Goal: Task Accomplishment & Management: Use online tool/utility

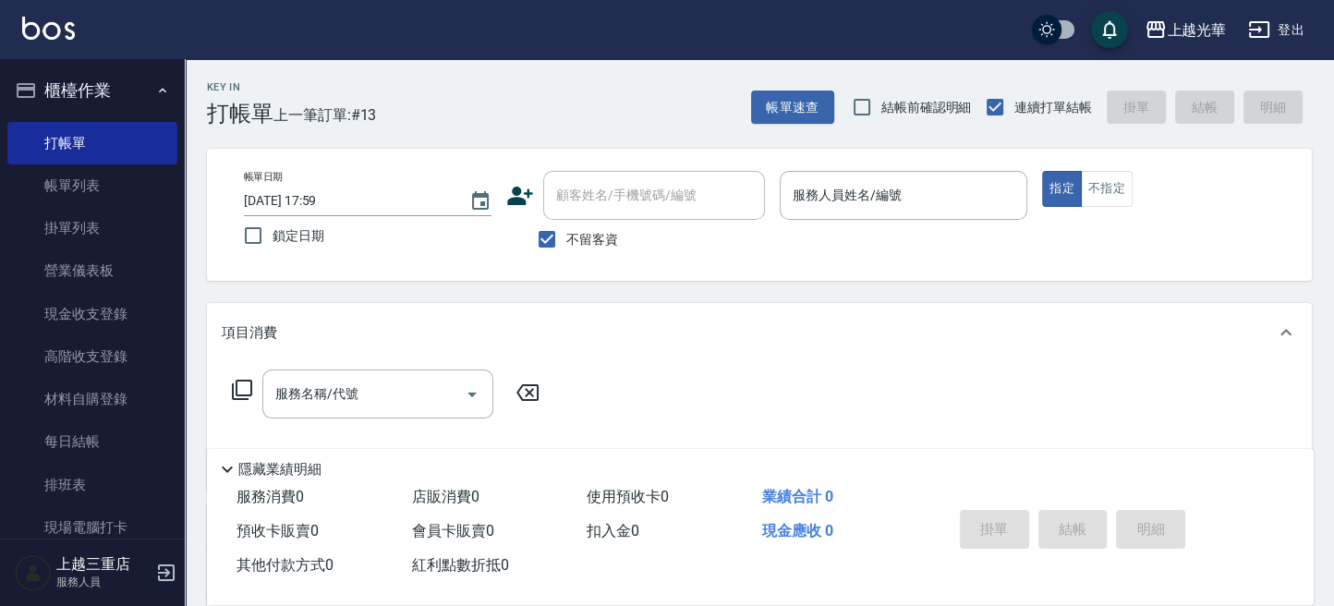
click at [248, 387] on icon at bounding box center [242, 390] width 22 height 22
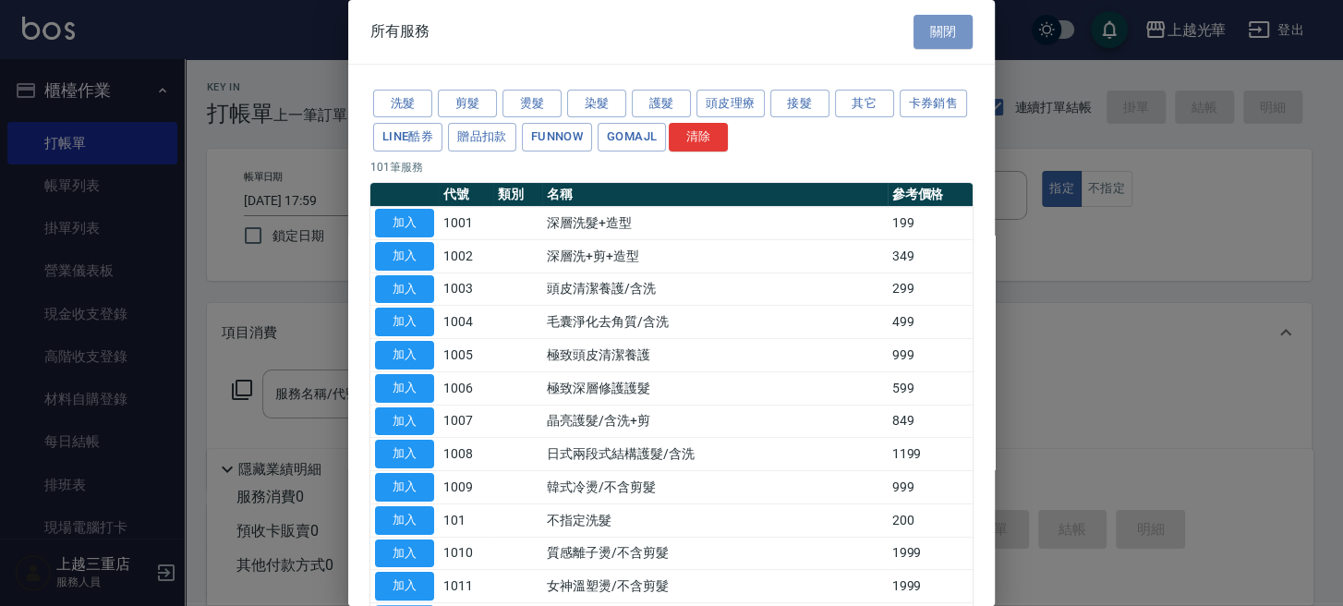
click at [937, 30] on button "關閉" at bounding box center [943, 32] width 59 height 34
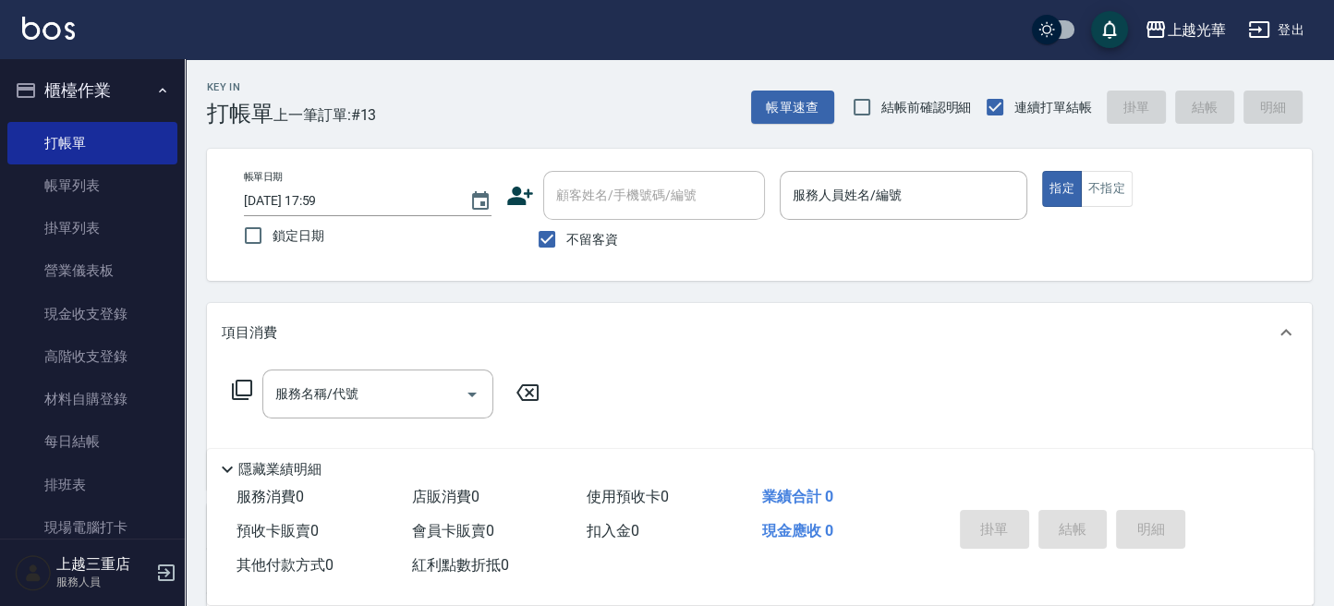
click at [241, 394] on icon at bounding box center [242, 390] width 20 height 20
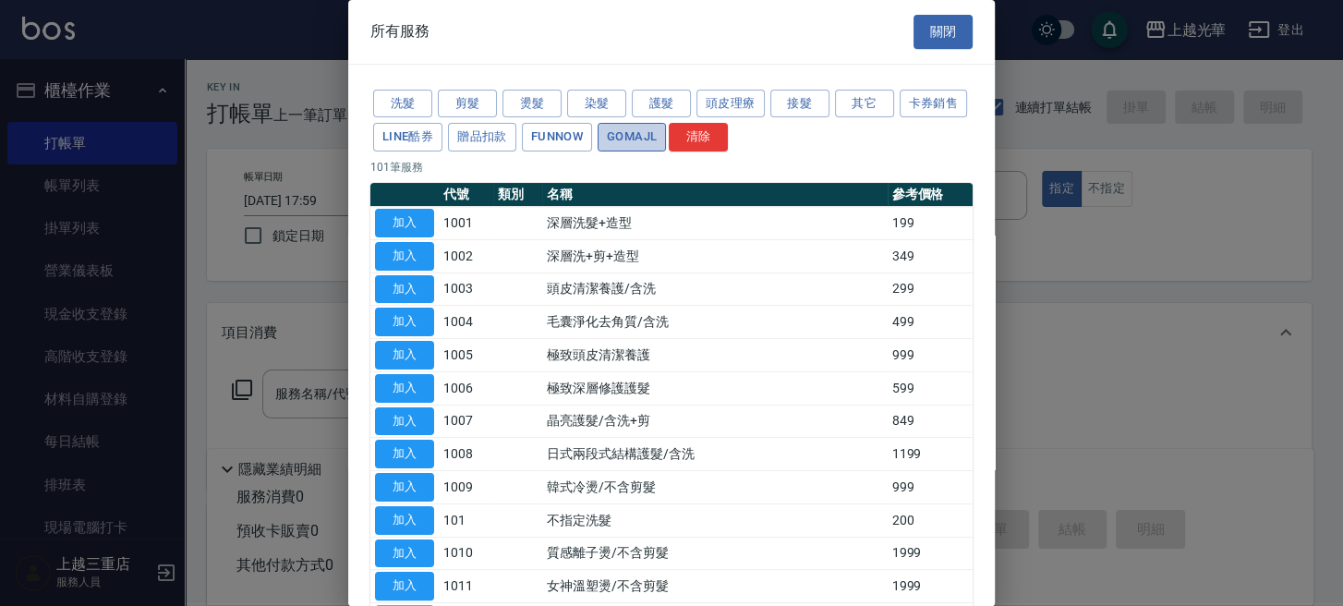
click at [666, 129] on button "GOMAJL" at bounding box center [632, 137] width 68 height 29
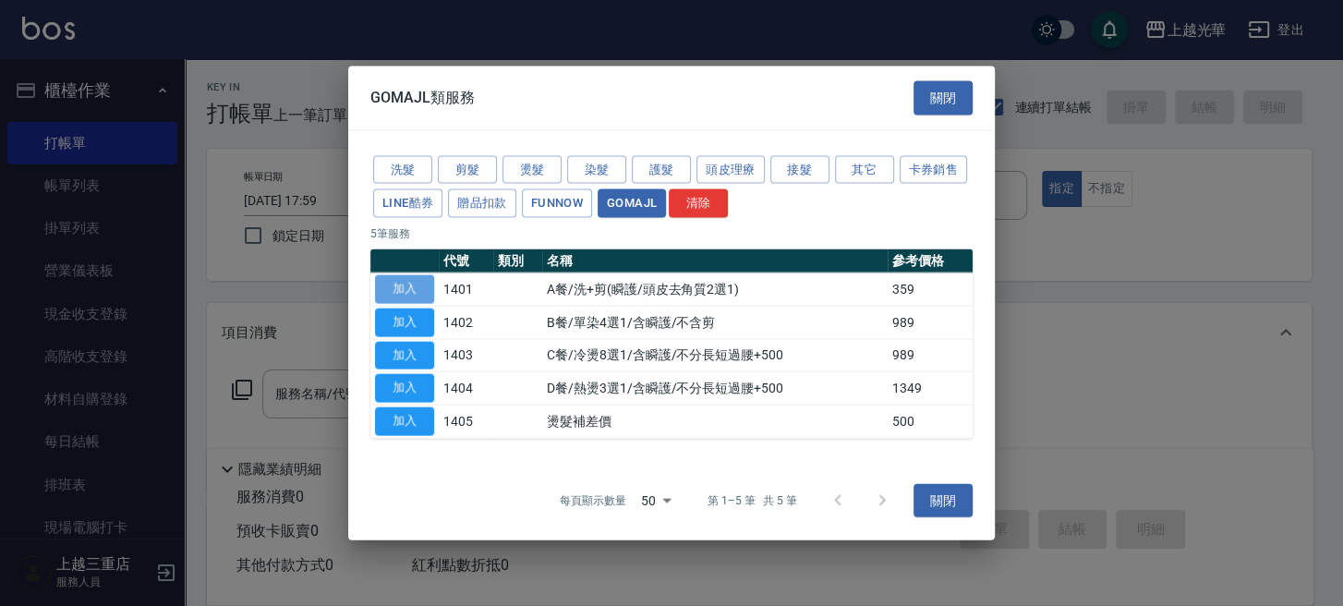
click at [402, 290] on button "加入" at bounding box center [404, 289] width 59 height 29
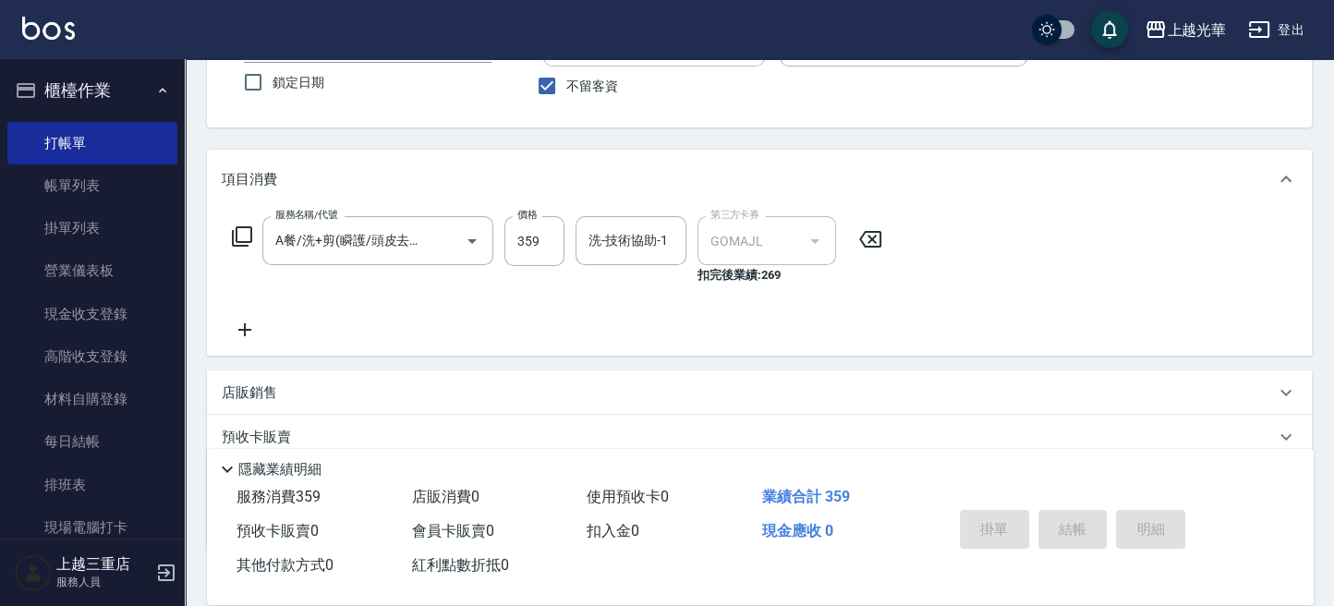
scroll to position [123, 0]
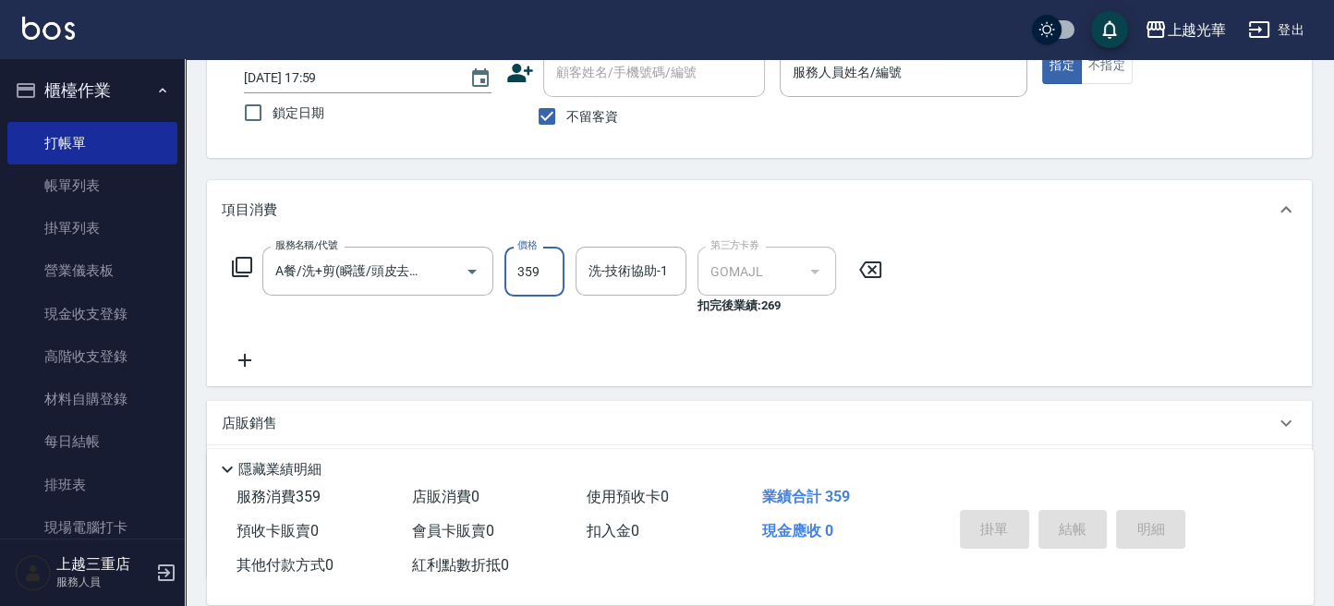
drag, startPoint x: 602, startPoint y: 323, endPoint x: 616, endPoint y: 316, distance: 15.7
click at [605, 321] on div "服務名稱/代號 A餐/洗+剪(瞬護/頭皮去角質2選1)(1401) 服務名稱/代號 價格 359 價格 洗-技術協助-1 洗-技術協助-1 第三方卡券 GOM…" at bounding box center [558, 309] width 672 height 125
drag, startPoint x: 756, startPoint y: 309, endPoint x: 598, endPoint y: 309, distance: 158.0
click at [780, 309] on p "扣完後業績: 269" at bounding box center [772, 305] width 150 height 19
drag, startPoint x: 503, startPoint y: 285, endPoint x: 588, endPoint y: 299, distance: 86.3
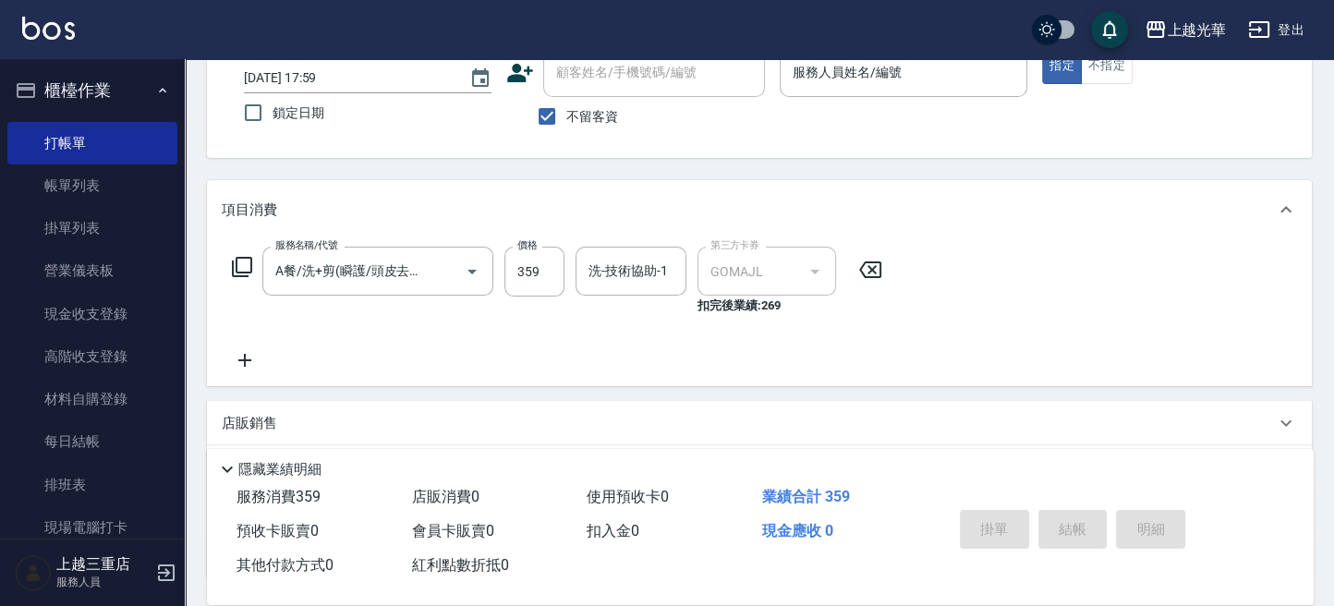
click at [515, 285] on div "服務名稱/代號 A餐/洗+剪(瞬護/頭皮去角質2選1)(1401) 服務名稱/代號 價格 359 價格 洗-技術協助-1 洗-技術協助-1 第三方卡券 GOM…" at bounding box center [558, 281] width 672 height 68
click at [771, 308] on p "扣完後業績: 269" at bounding box center [772, 305] width 150 height 19
drag, startPoint x: 927, startPoint y: 373, endPoint x: 370, endPoint y: 298, distance: 562.0
click at [895, 373] on div "服務名稱/代號 A餐/洗+剪(瞬護/頭皮去角質2選1)(1401) 服務名稱/代號 價格 359 價格 洗-技術協助-1 洗-技術協助-1 第三方卡券 GOM…" at bounding box center [759, 312] width 1105 height 147
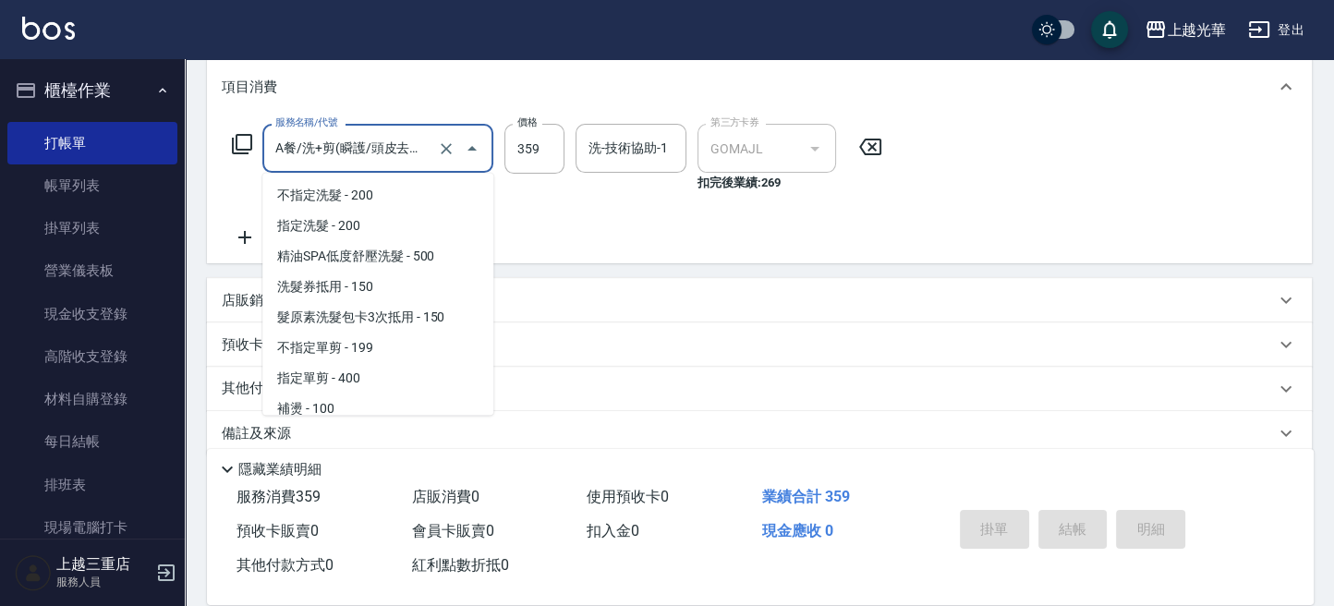
scroll to position [2974, 0]
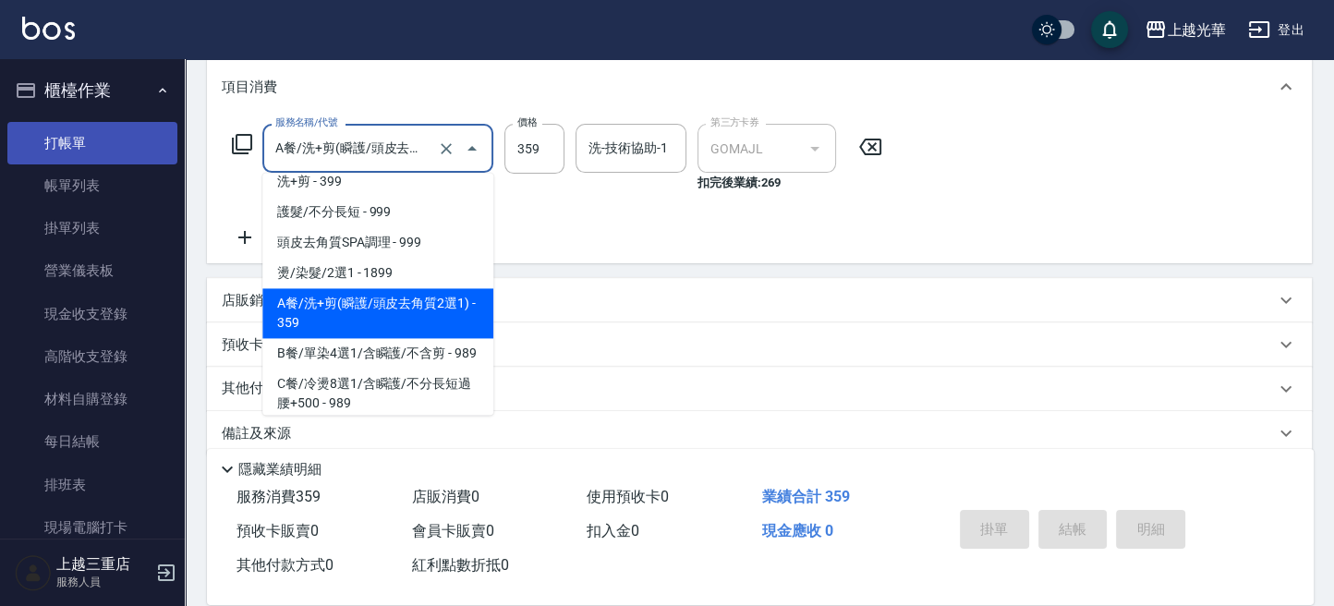
drag, startPoint x: 425, startPoint y: 139, endPoint x: 142, endPoint y: 128, distance: 282.9
click at [143, 136] on div "上越光華 登出 櫃檯作業 打帳單 帳單列表 掛單列表 營業儀表板 現金收支登錄 高階收支登錄 材料自購登錄 每日結帳 排班表 現場電腦打卡 預約管理 預約管理…" at bounding box center [667, 192] width 1334 height 876
type input "質2選1)(1401)"
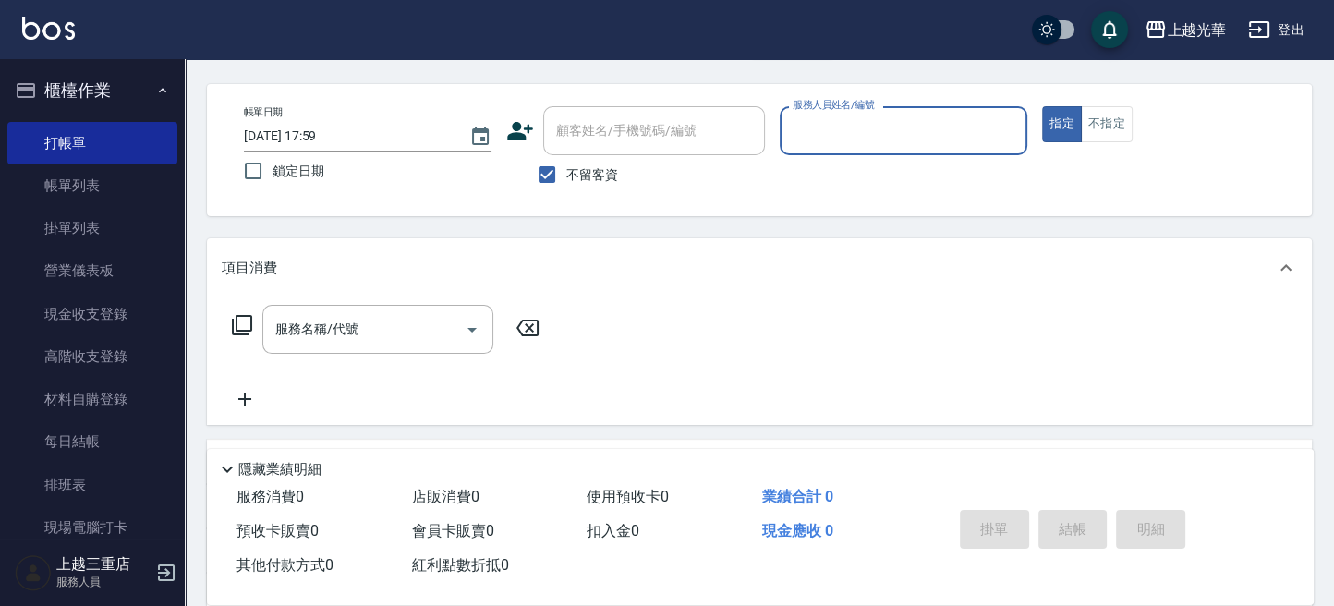
scroll to position [0, 0]
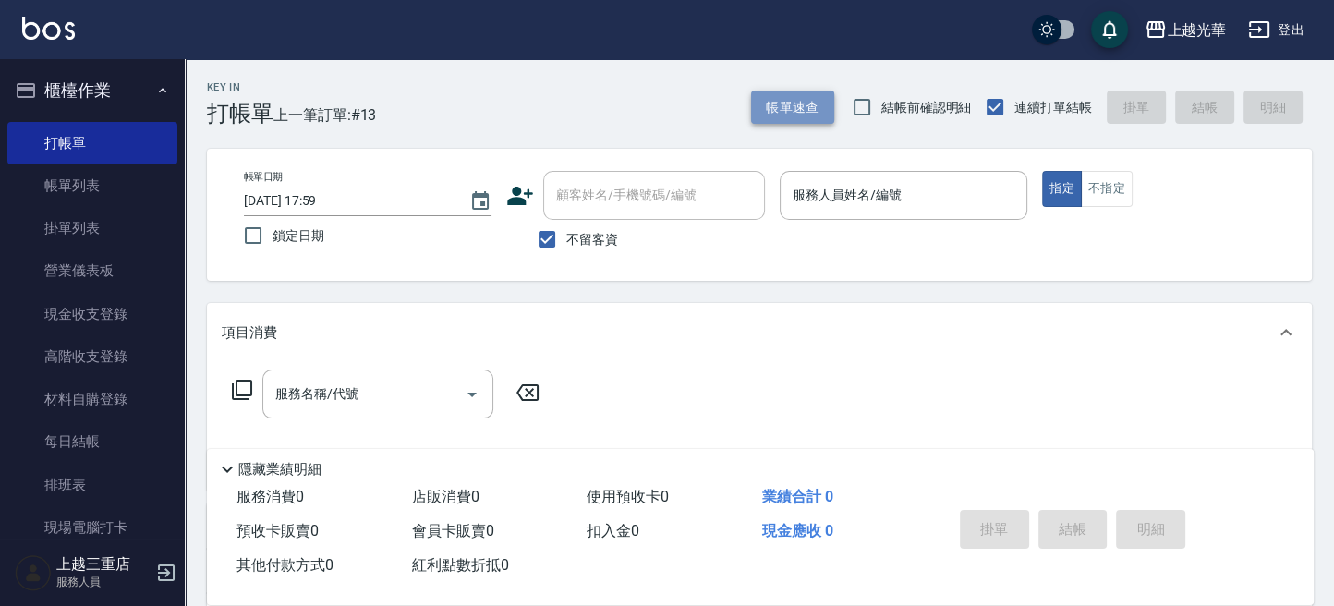
click at [766, 108] on button "帳單速查" at bounding box center [792, 108] width 83 height 34
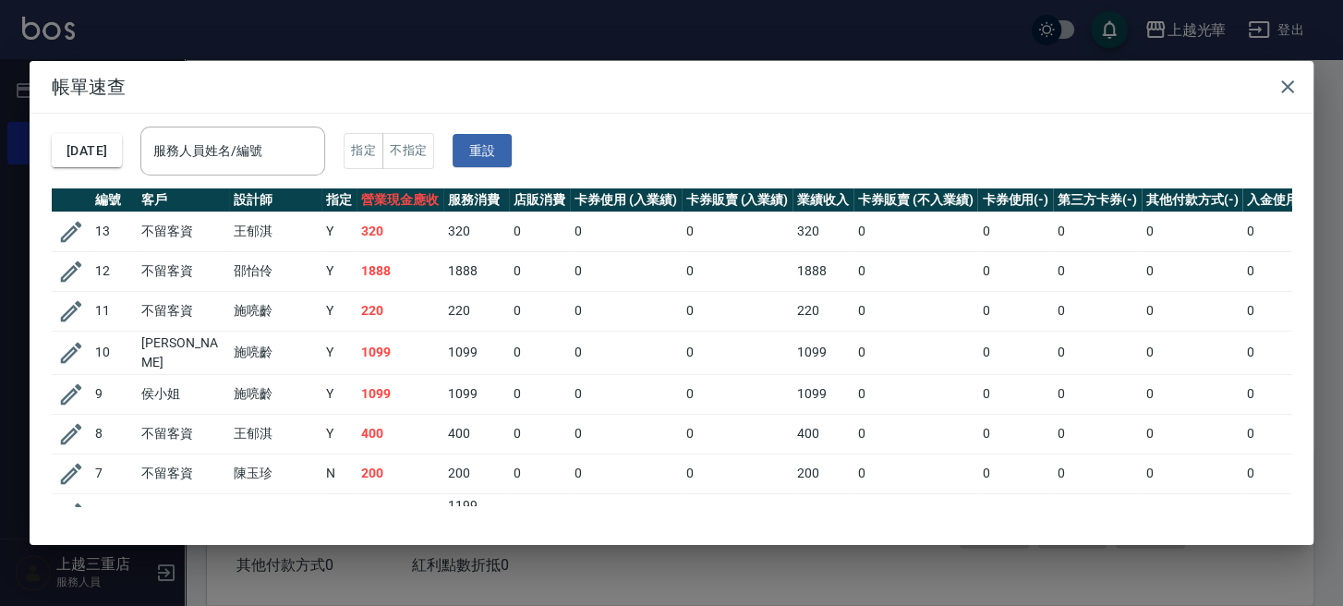
drag, startPoint x: 162, startPoint y: 151, endPoint x: 177, endPoint y: 154, distance: 15.9
click at [163, 153] on div "[DATE] 服務人員姓名/編號 服務人員姓名/編號 指定 不指定 重設" at bounding box center [672, 151] width 1240 height 75
click at [251, 146] on input "服務人員姓名/編號" at bounding box center [233, 151] width 168 height 32
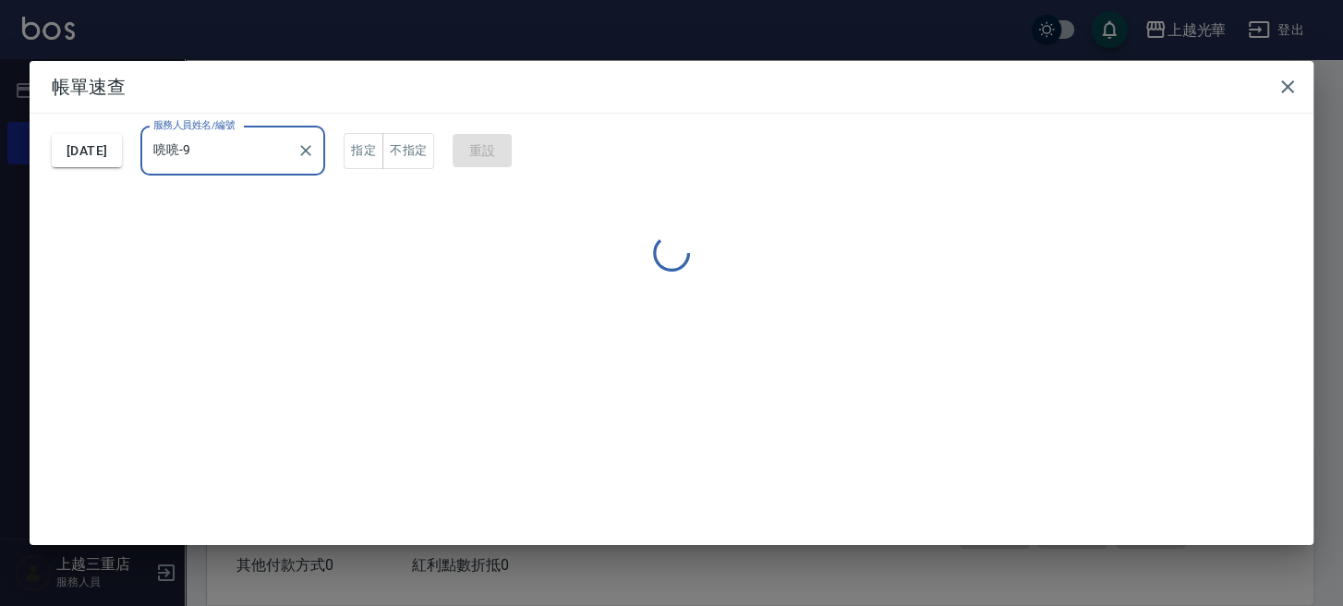
type input "喨喨-9"
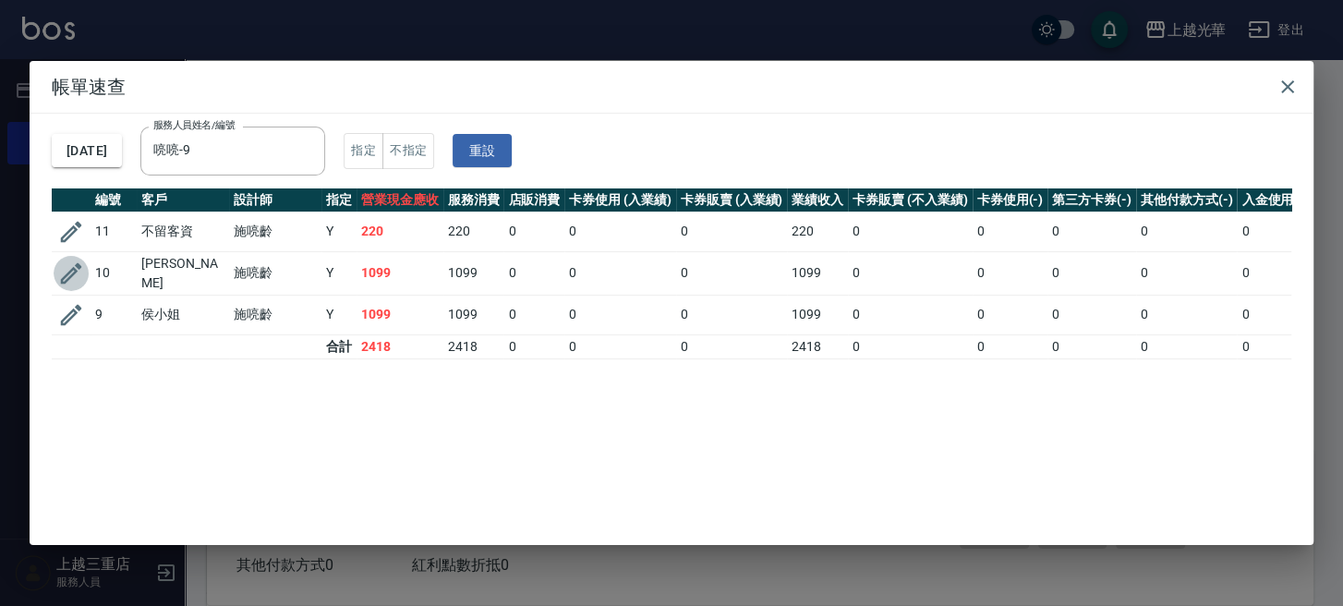
click at [74, 267] on icon "button" at bounding box center [71, 272] width 21 height 21
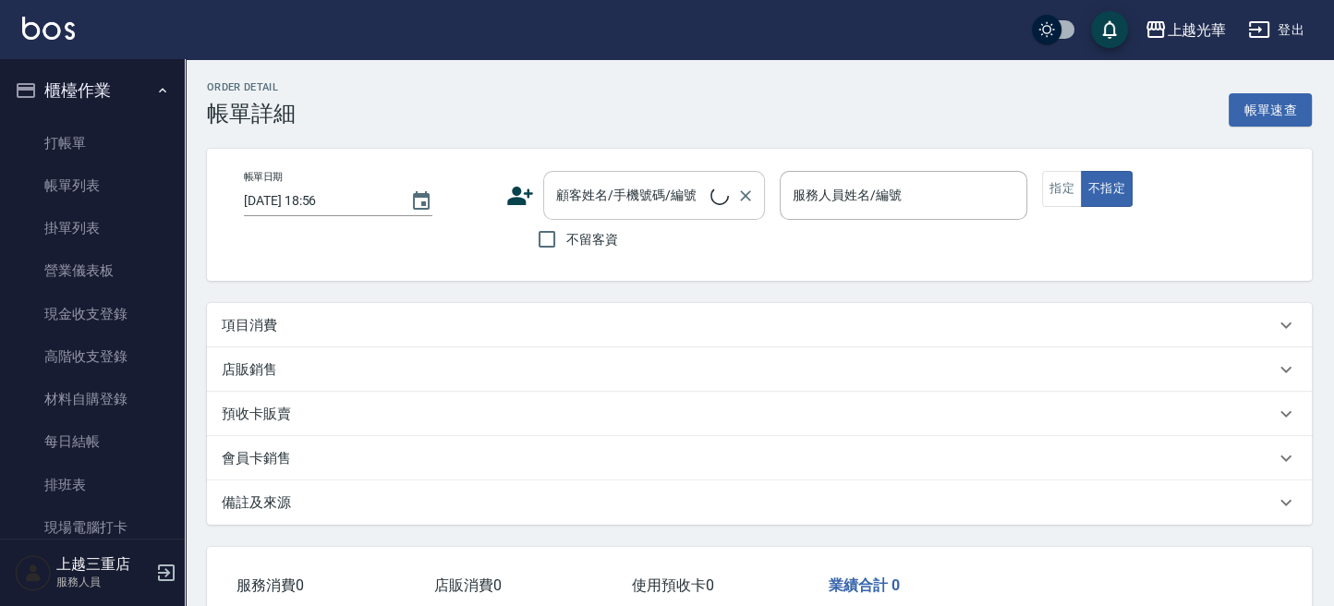
type input "[DATE] 17:18"
type input "喨喨-9"
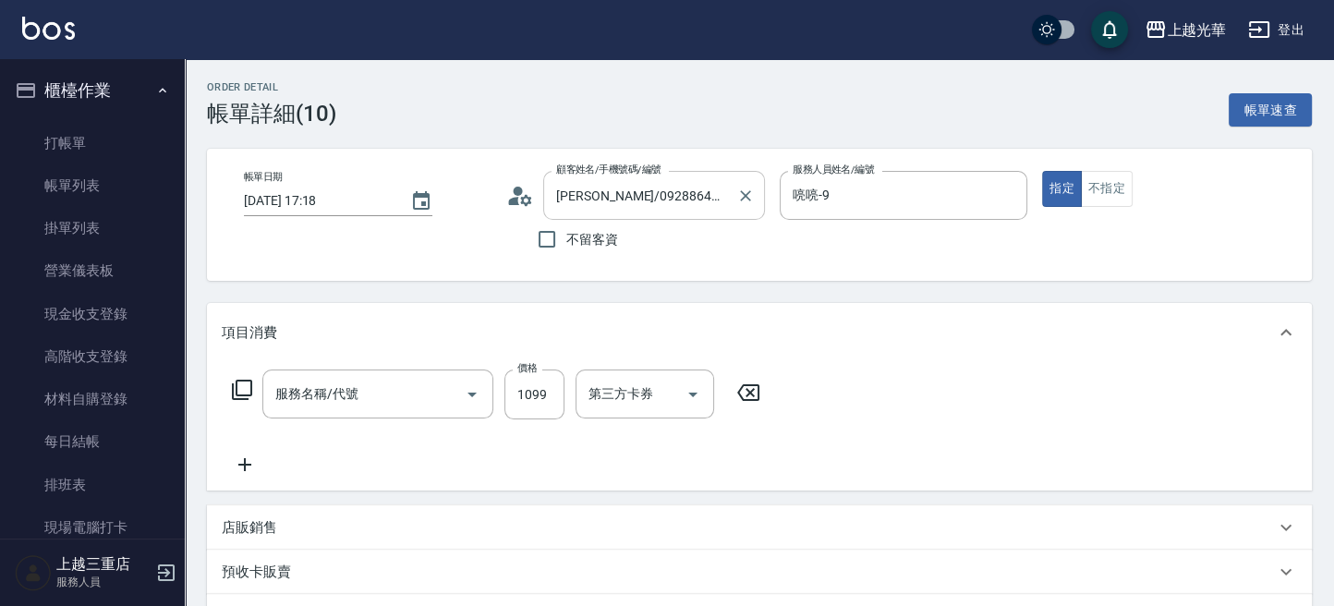
type input "[PERSON_NAME]/09288646915/"
type input "設計染髮(404)"
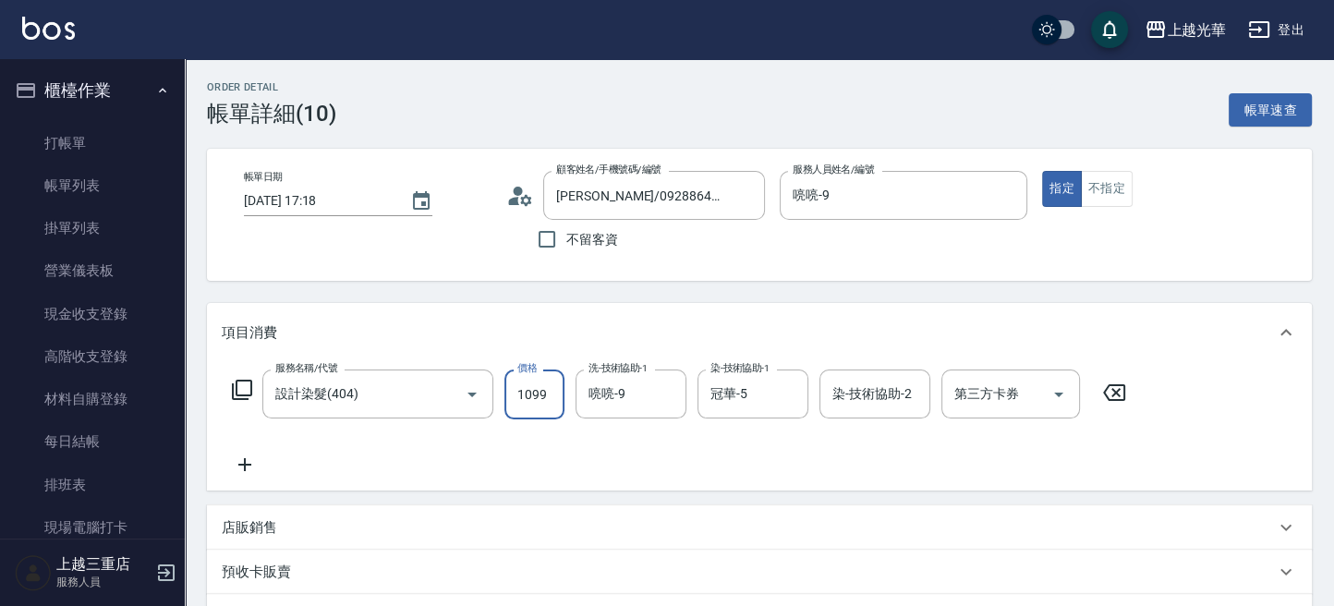
click at [543, 398] on input "1099" at bounding box center [534, 395] width 60 height 50
type input "1100"
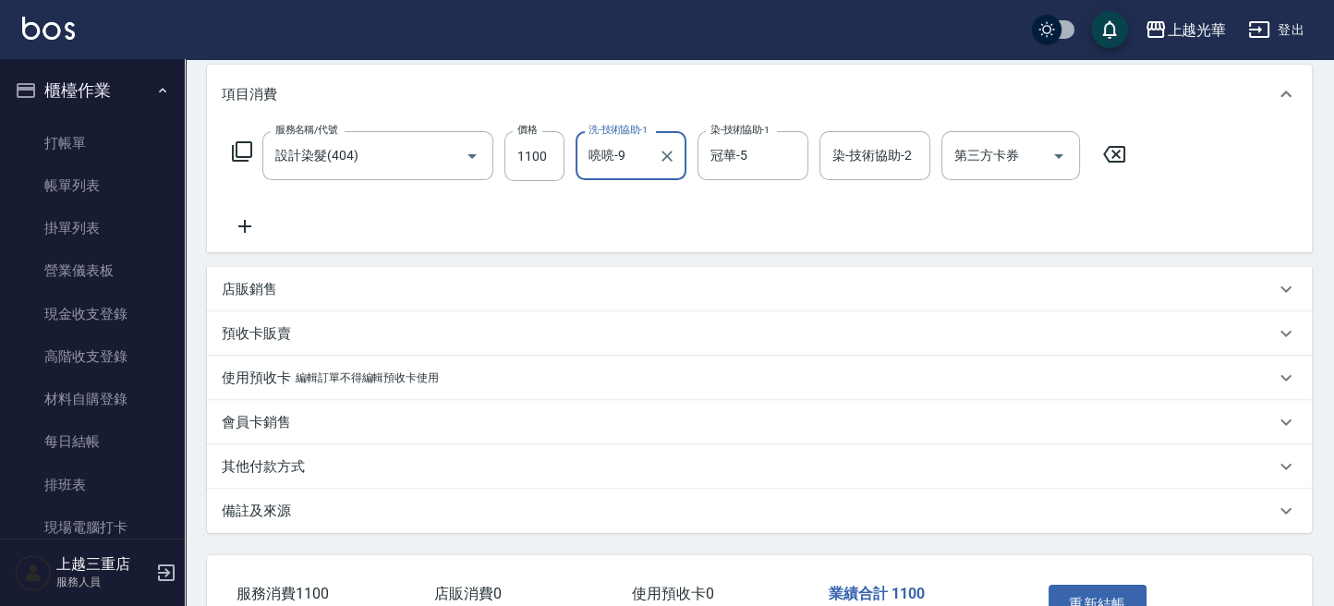
scroll to position [361, 0]
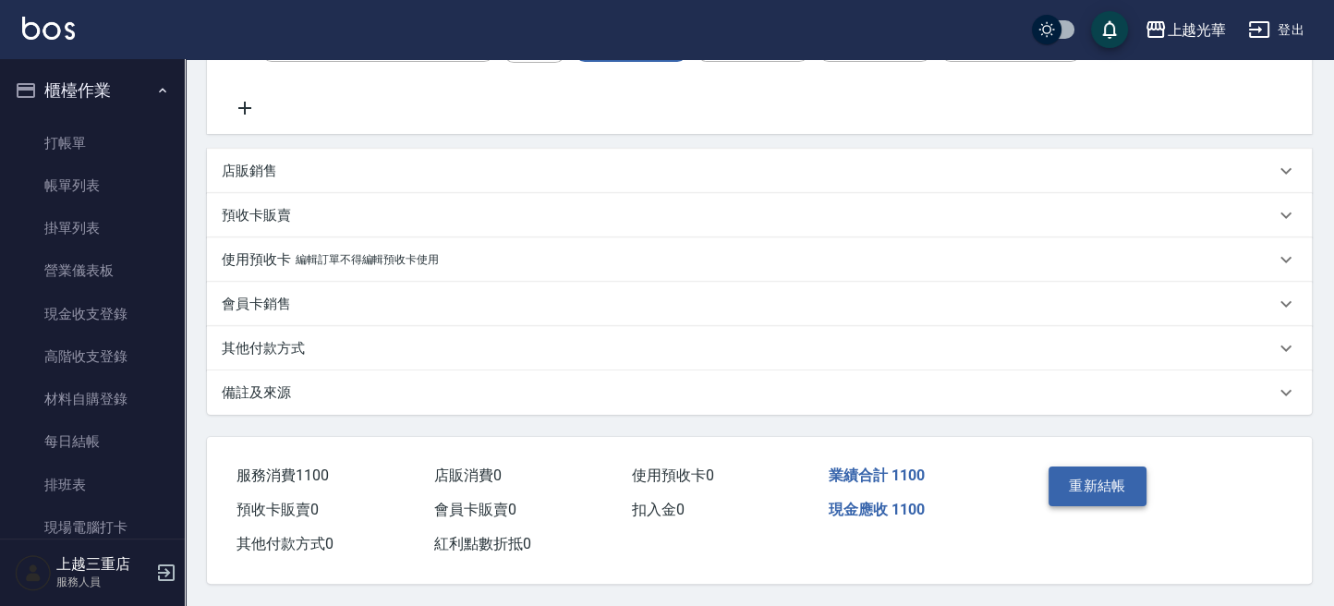
click at [1110, 474] on button "重新結帳" at bounding box center [1097, 485] width 98 height 39
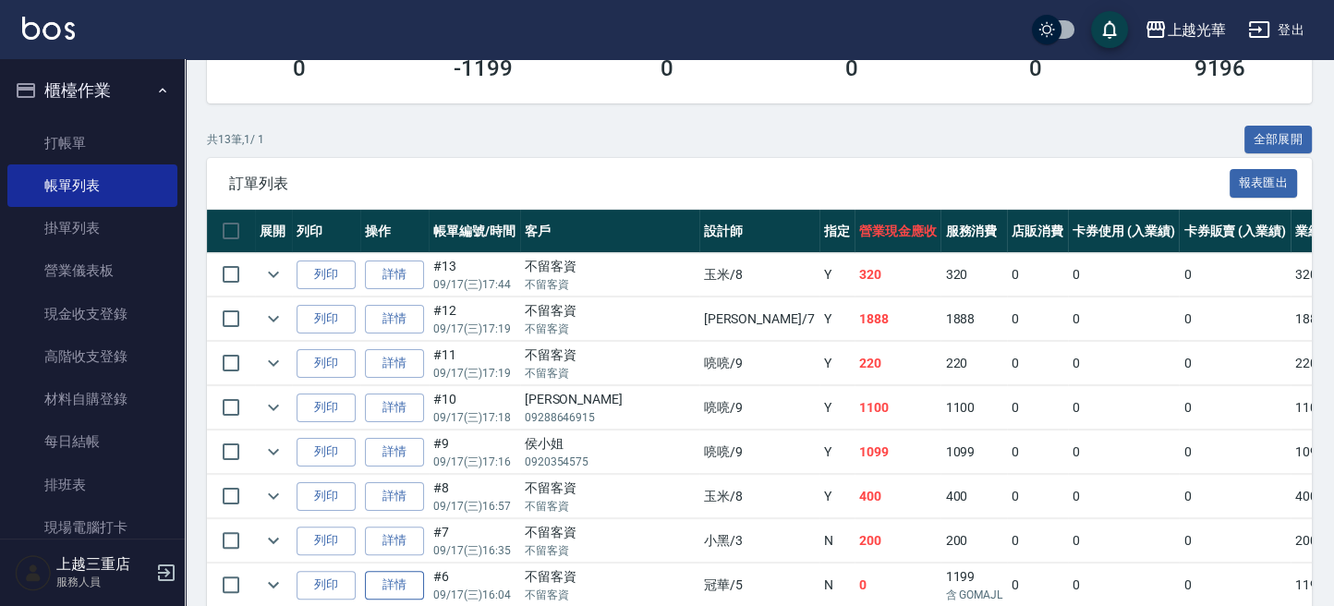
scroll to position [492, 0]
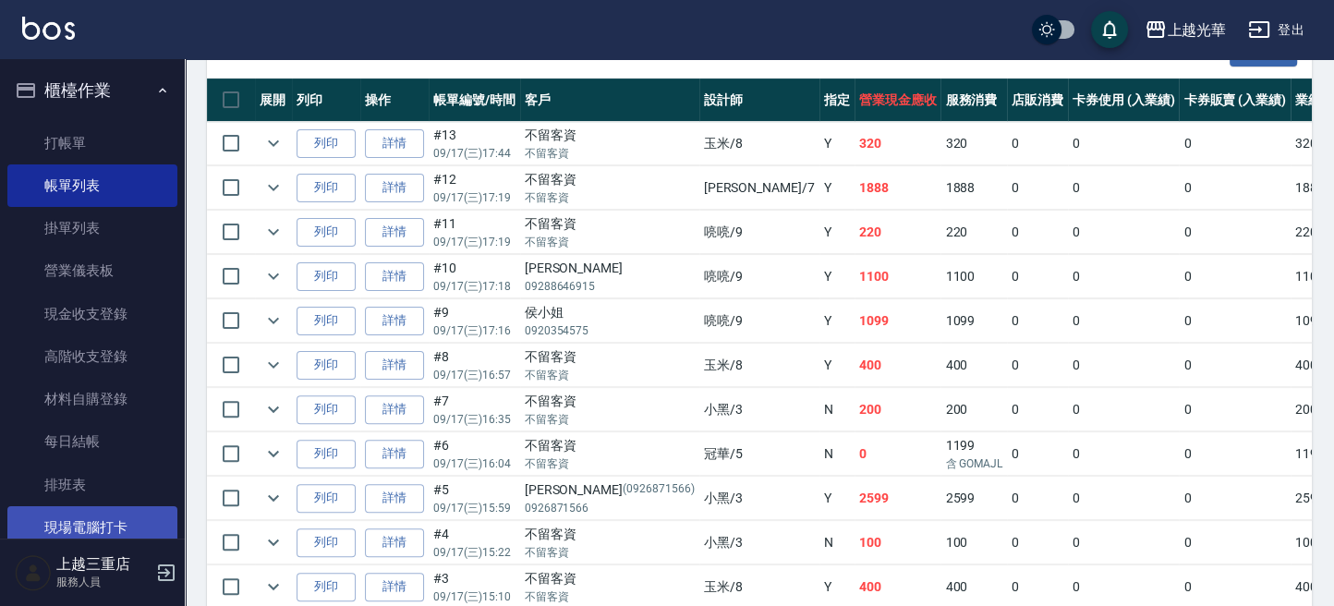
click at [91, 536] on link "現場電腦打卡" at bounding box center [92, 527] width 170 height 42
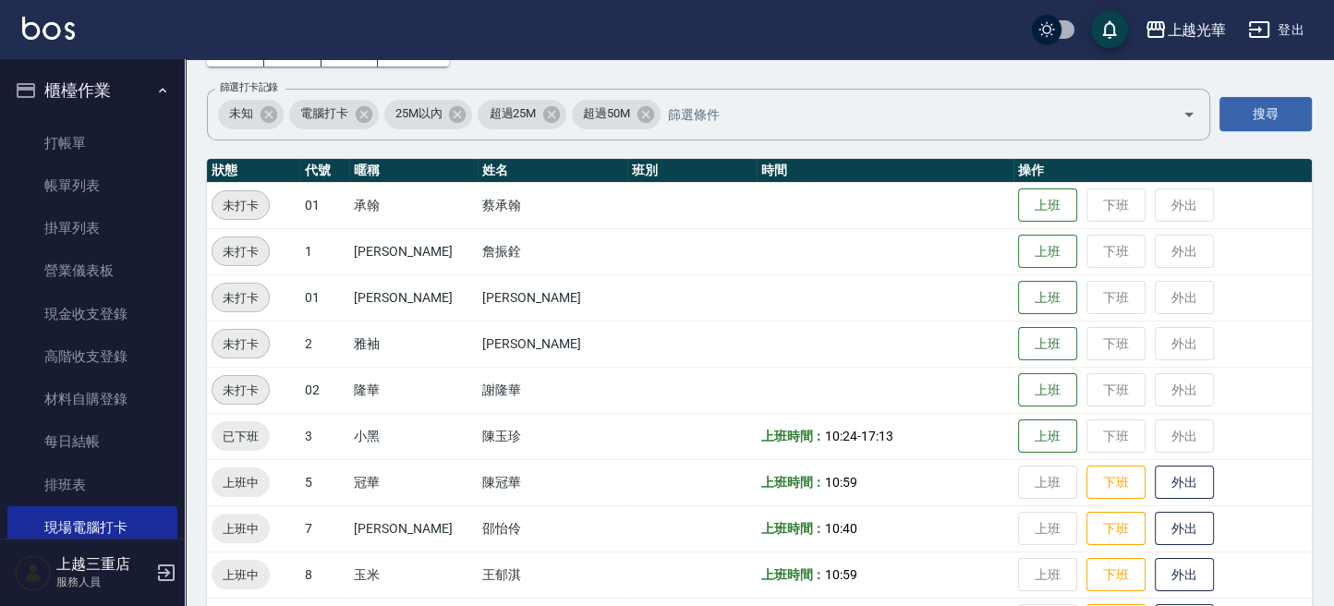
scroll to position [246, 0]
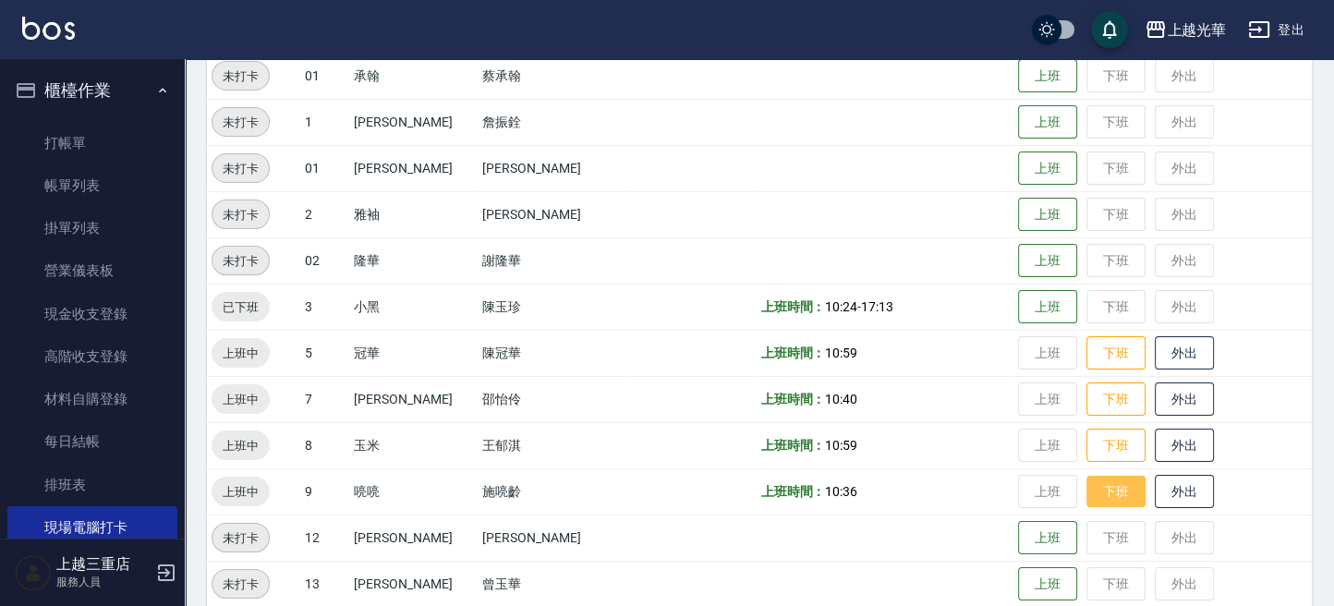
click at [1086, 496] on button "下班" at bounding box center [1115, 492] width 59 height 32
